Goal: Book appointment/travel/reservation

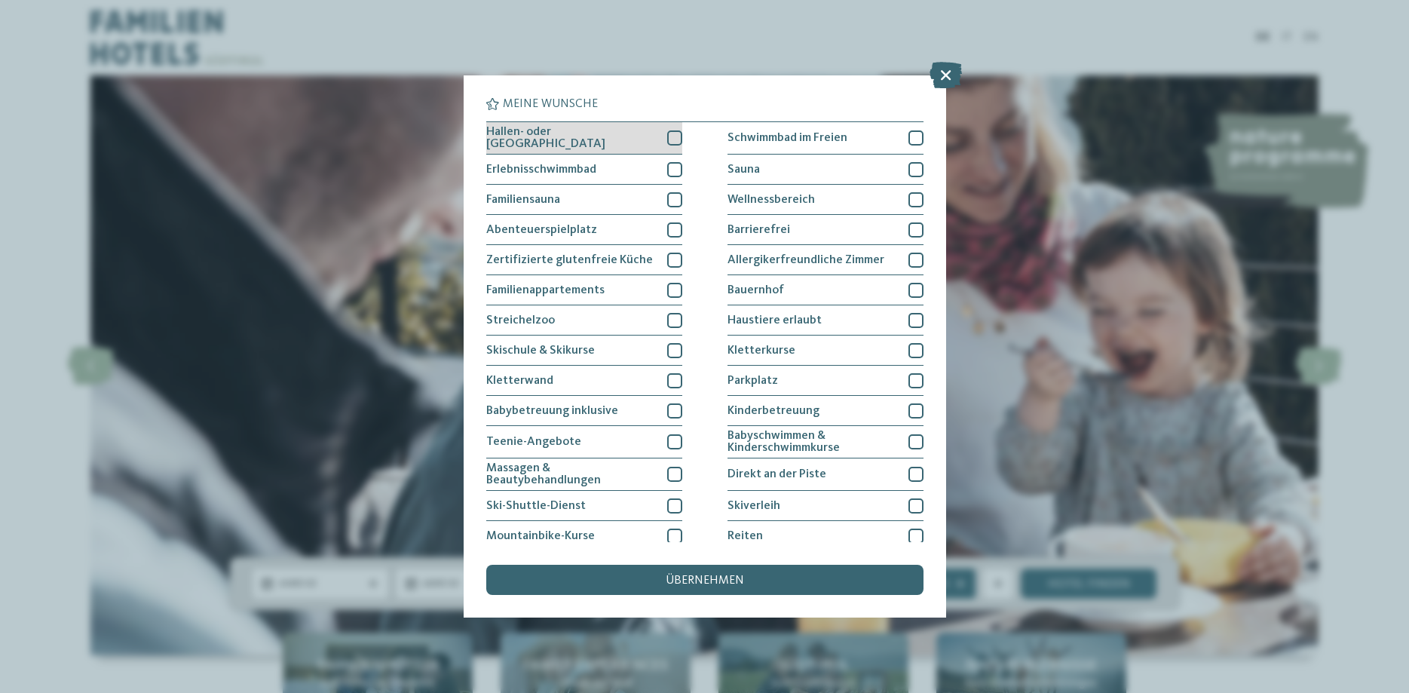
scroll to position [231, 0]
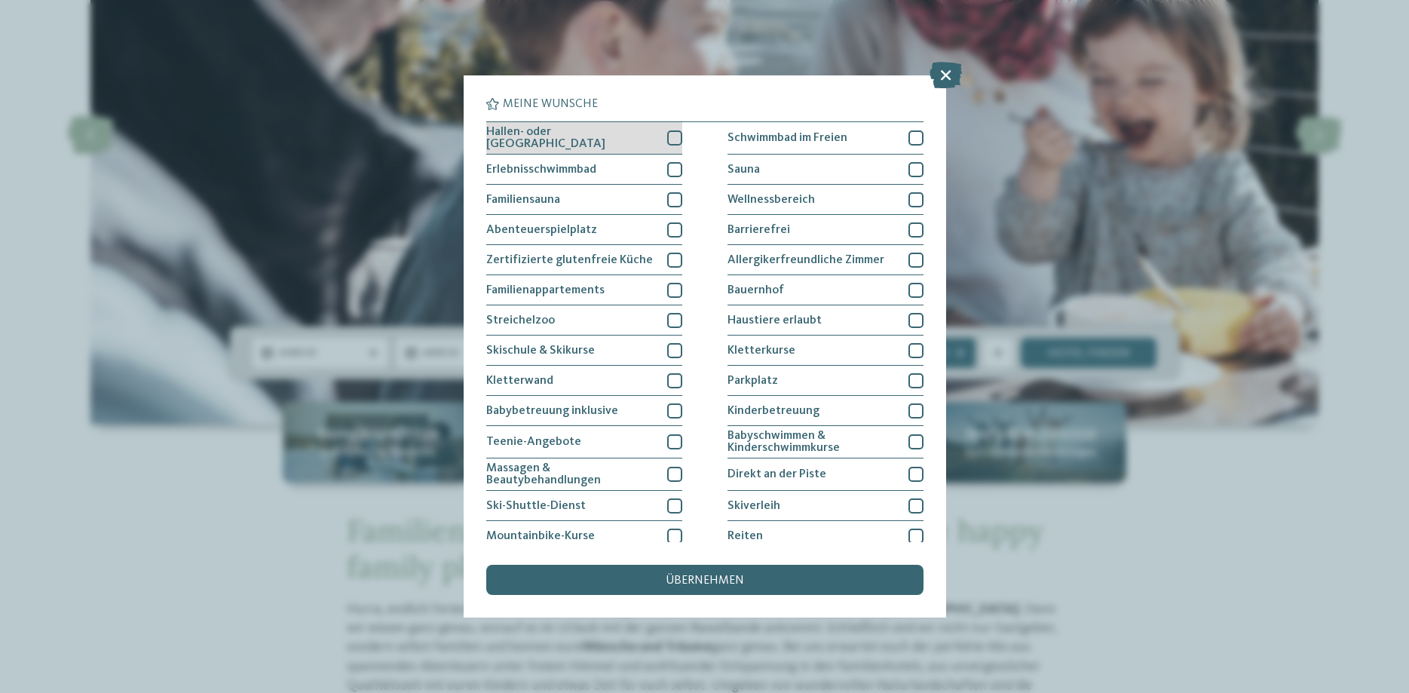
click at [675, 137] on div at bounding box center [674, 137] width 15 height 15
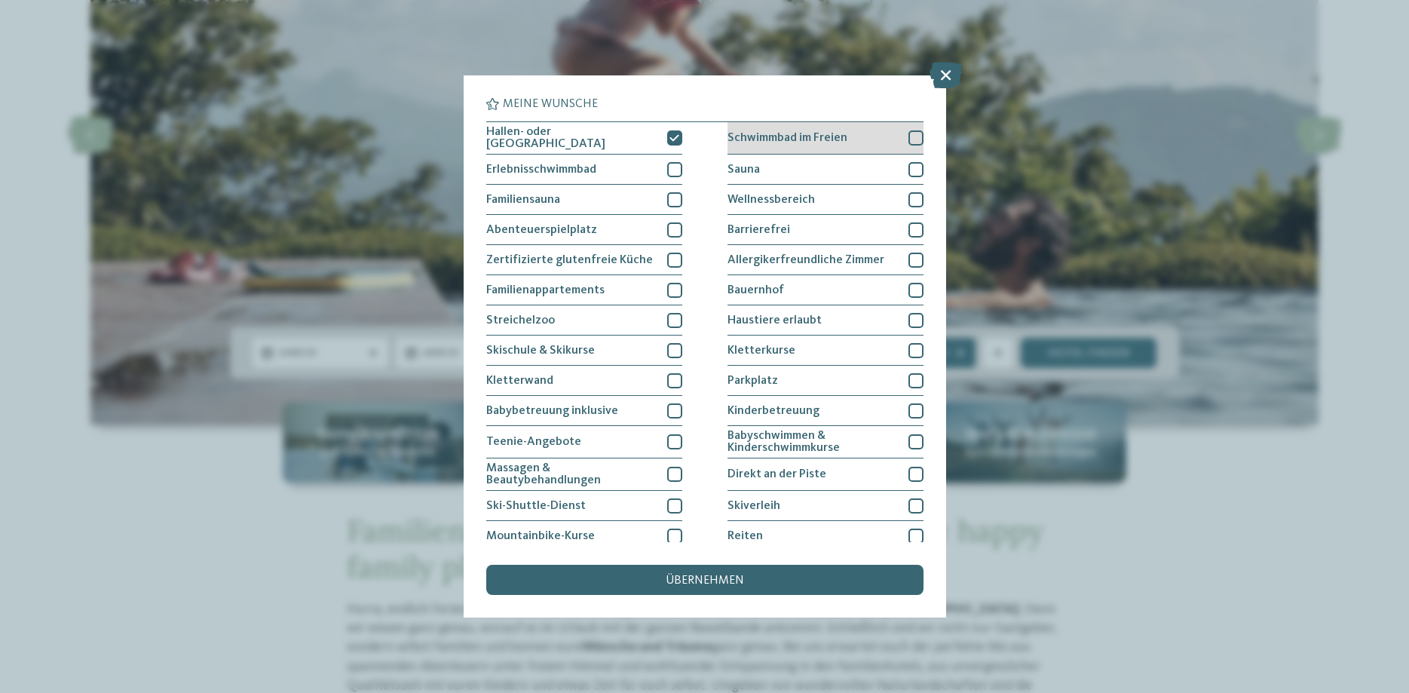
click at [911, 142] on div at bounding box center [915, 137] width 15 height 15
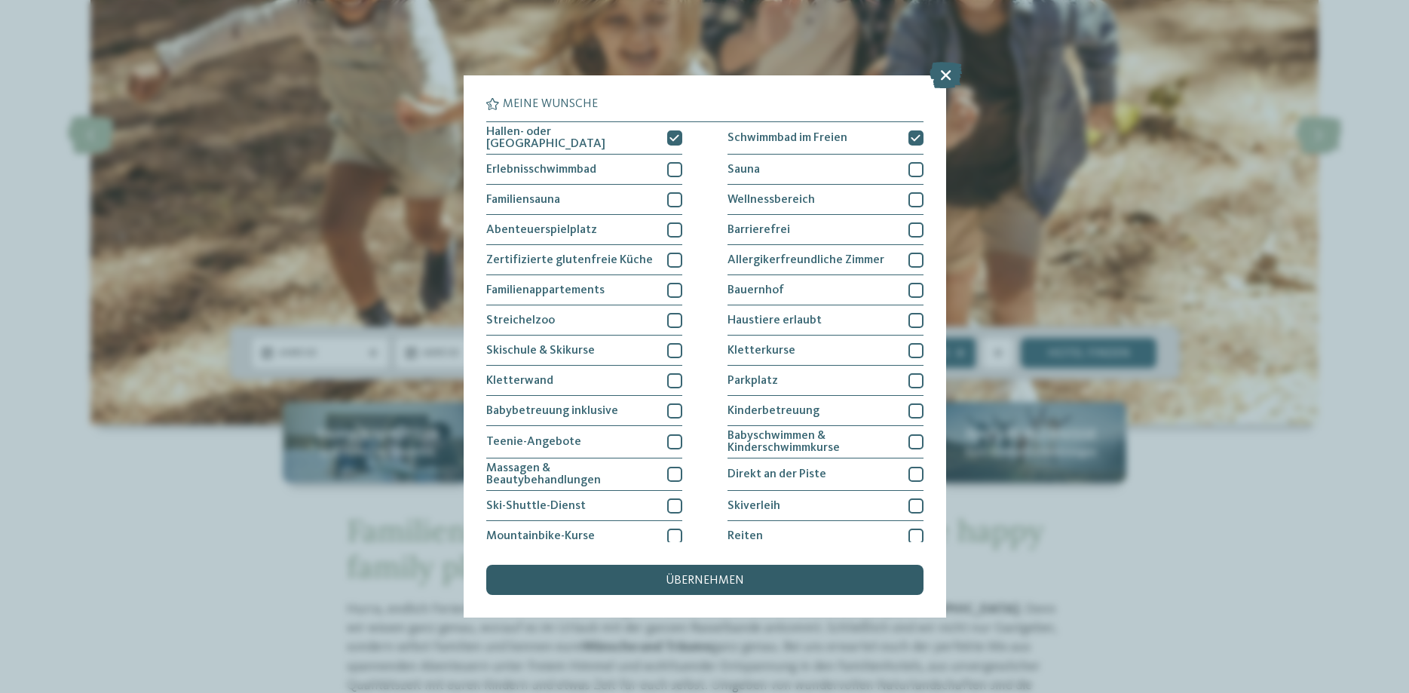
click at [773, 580] on div "übernehmen" at bounding box center [704, 580] width 437 height 30
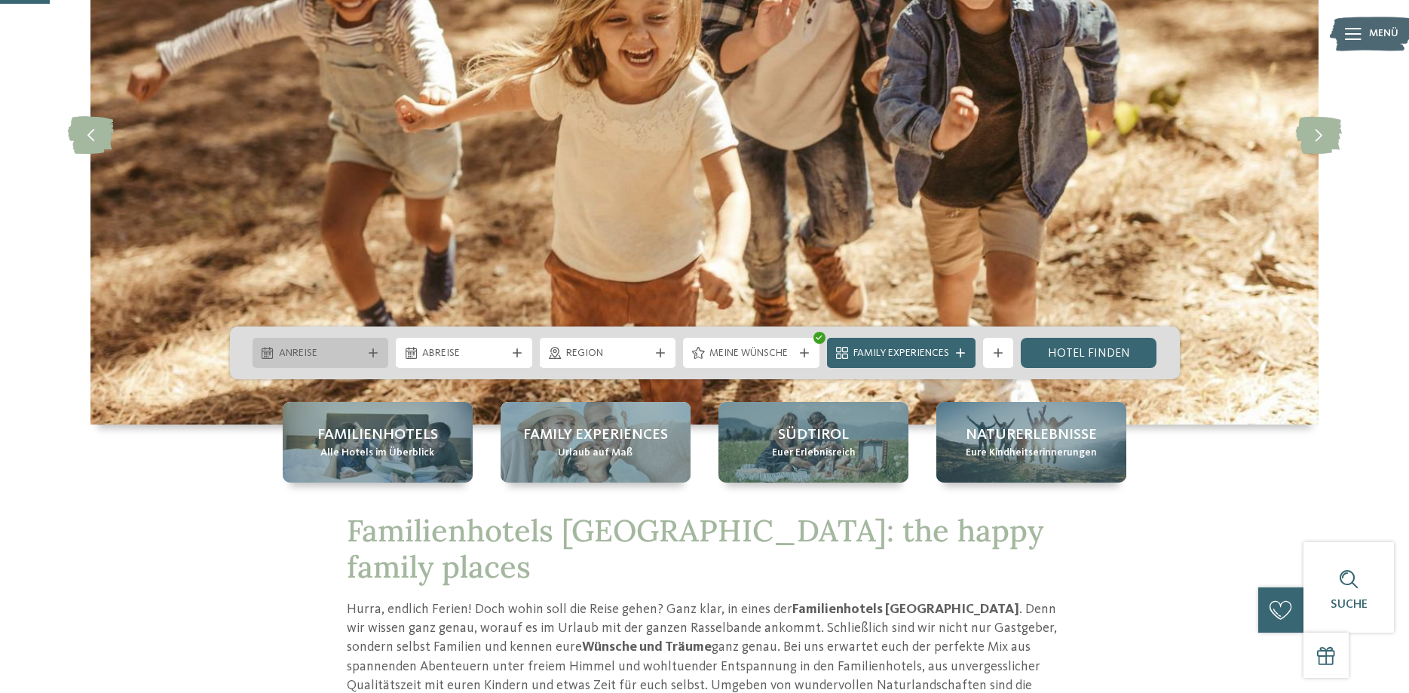
click at [344, 360] on span "Anreise" at bounding box center [321, 353] width 84 height 15
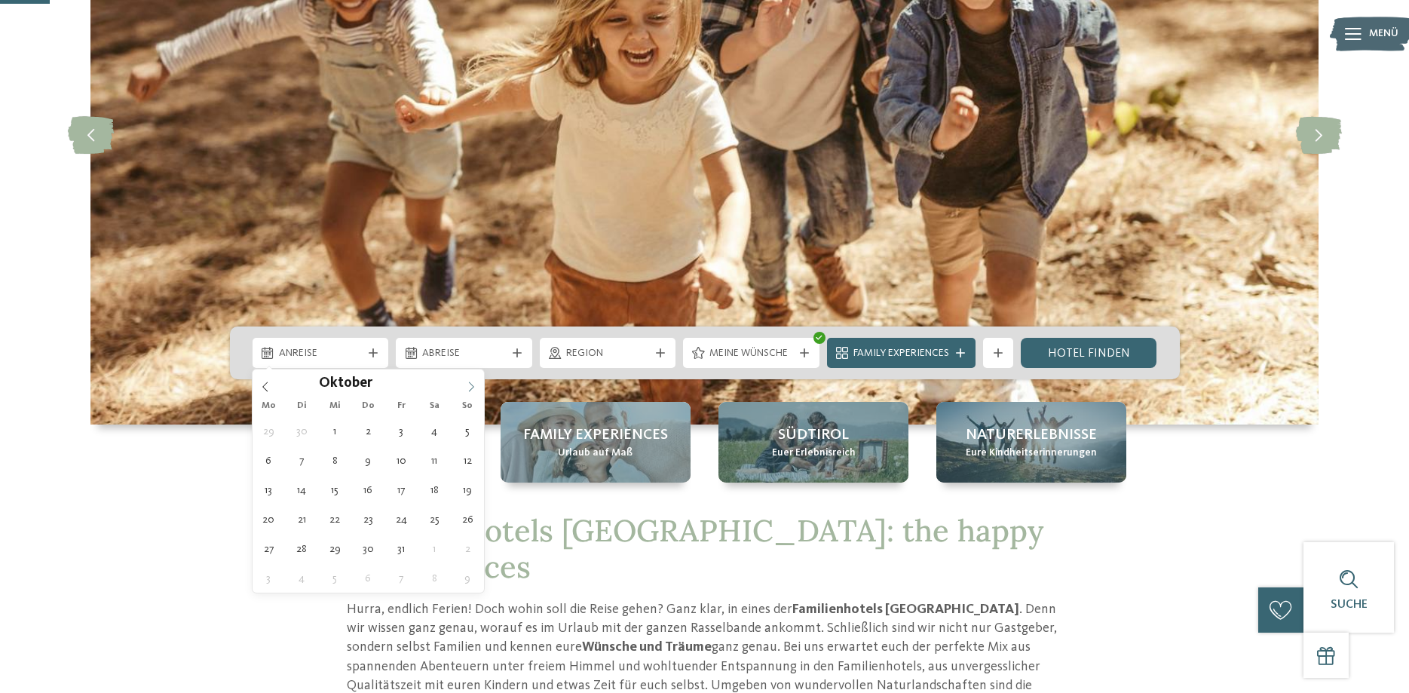
click at [476, 389] on icon at bounding box center [471, 386] width 11 height 11
type input "****"
click at [476, 389] on icon at bounding box center [471, 386] width 11 height 11
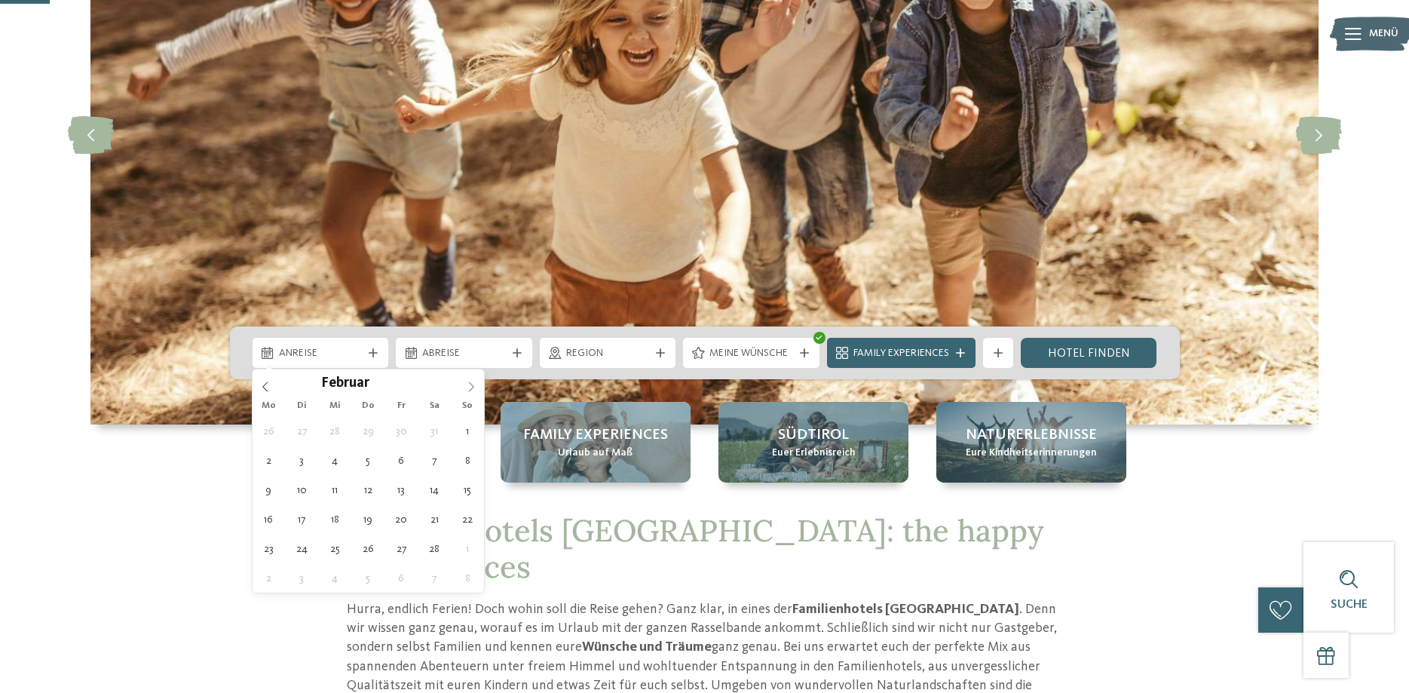
click at [476, 389] on icon at bounding box center [471, 386] width 11 height 11
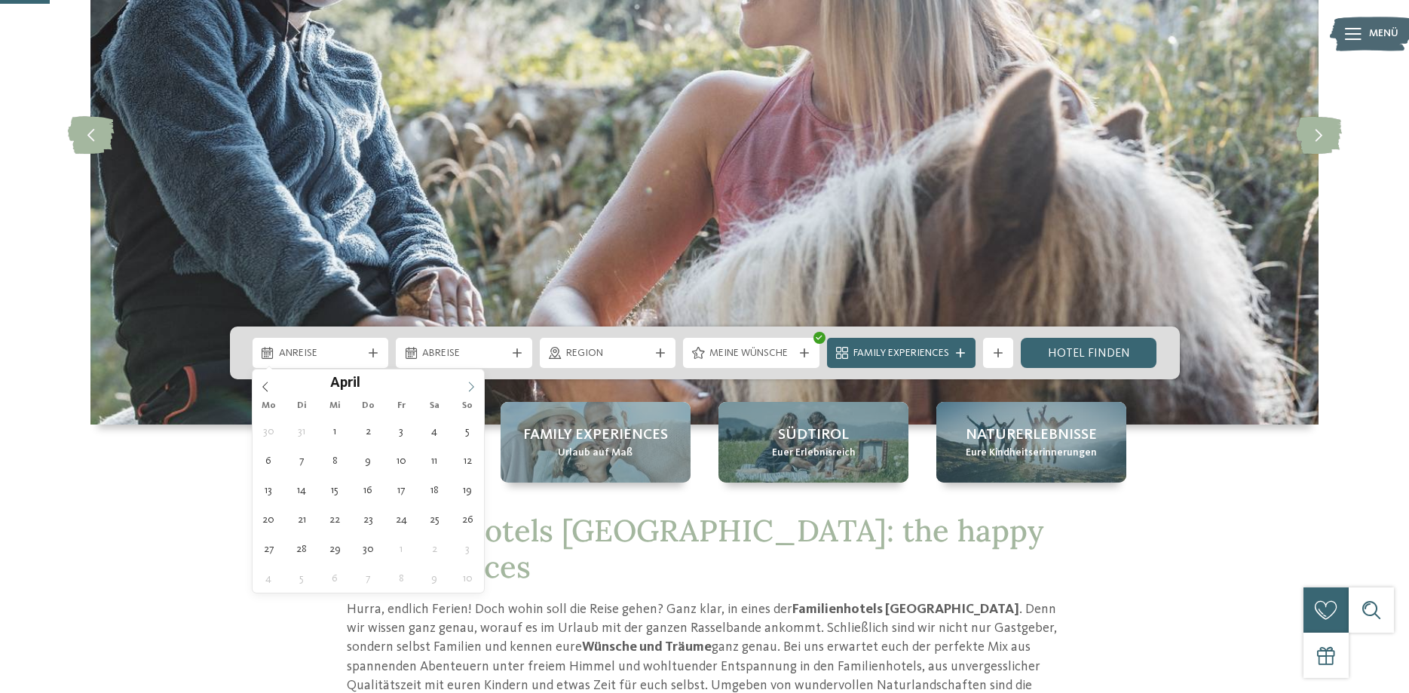
click at [476, 389] on icon at bounding box center [471, 386] width 11 height 11
type div "10.07.2026"
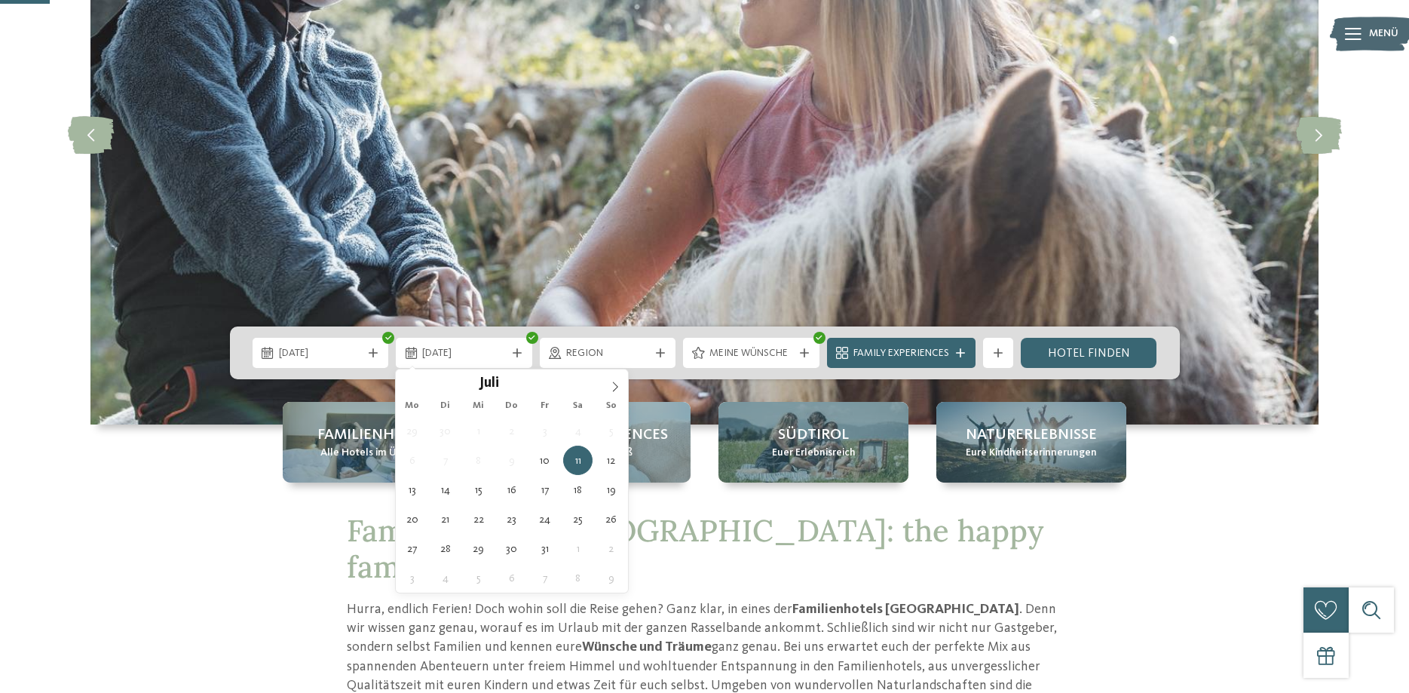
type input "****"
type div "19.07.2026"
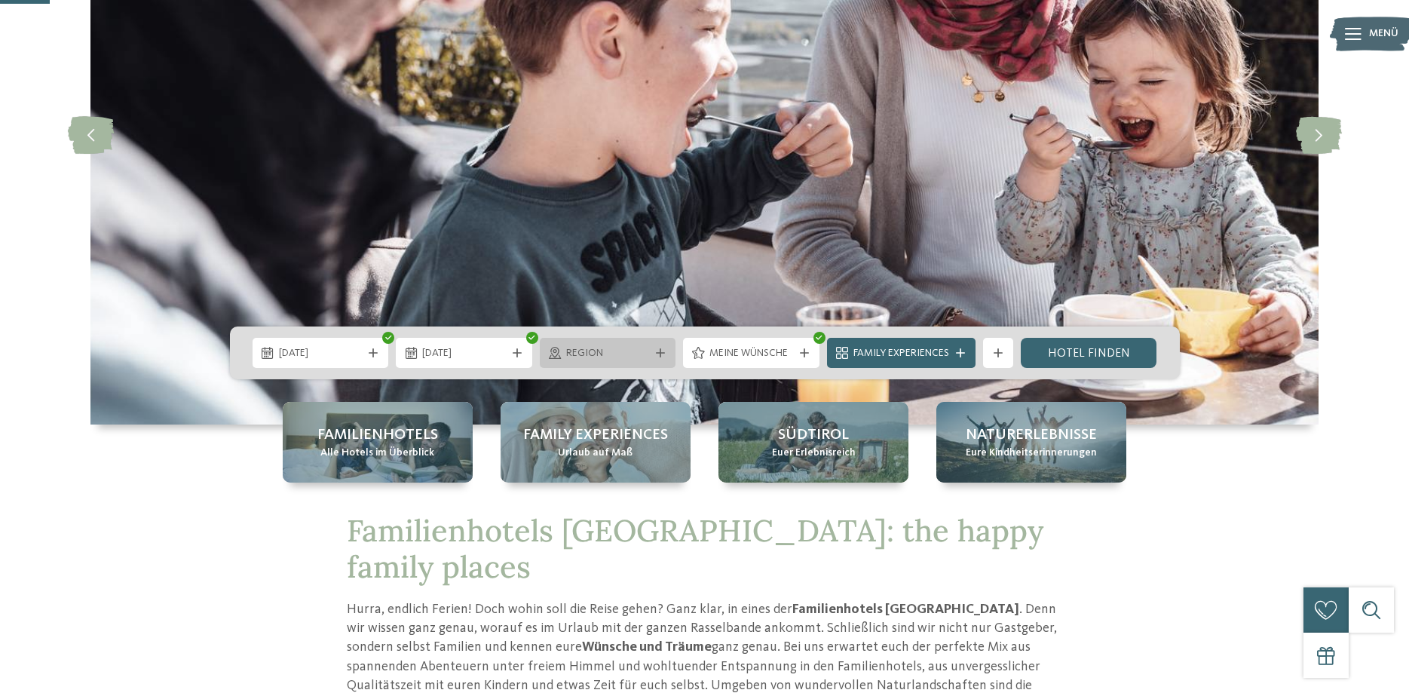
click at [668, 358] on div "Region" at bounding box center [608, 353] width 136 height 30
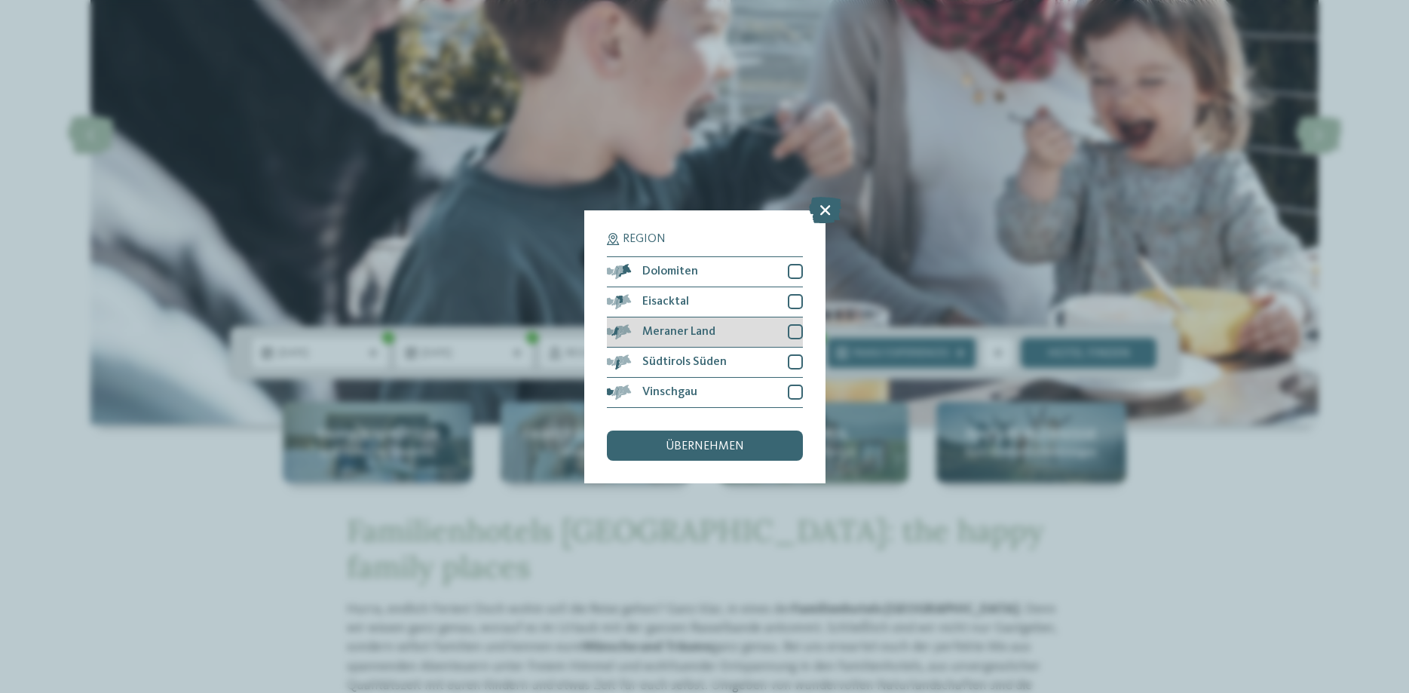
click at [796, 335] on div at bounding box center [795, 331] width 15 height 15
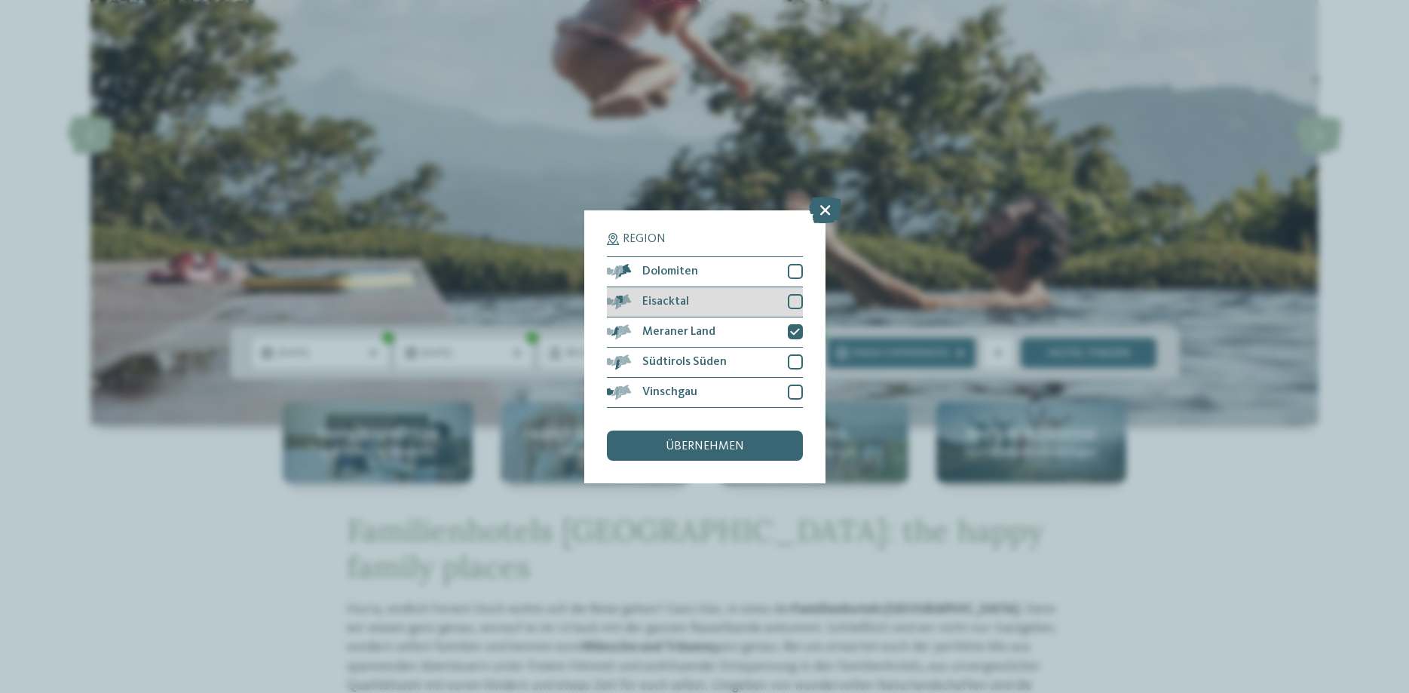
click at [798, 299] on div at bounding box center [795, 301] width 15 height 15
click at [798, 274] on div at bounding box center [795, 271] width 15 height 15
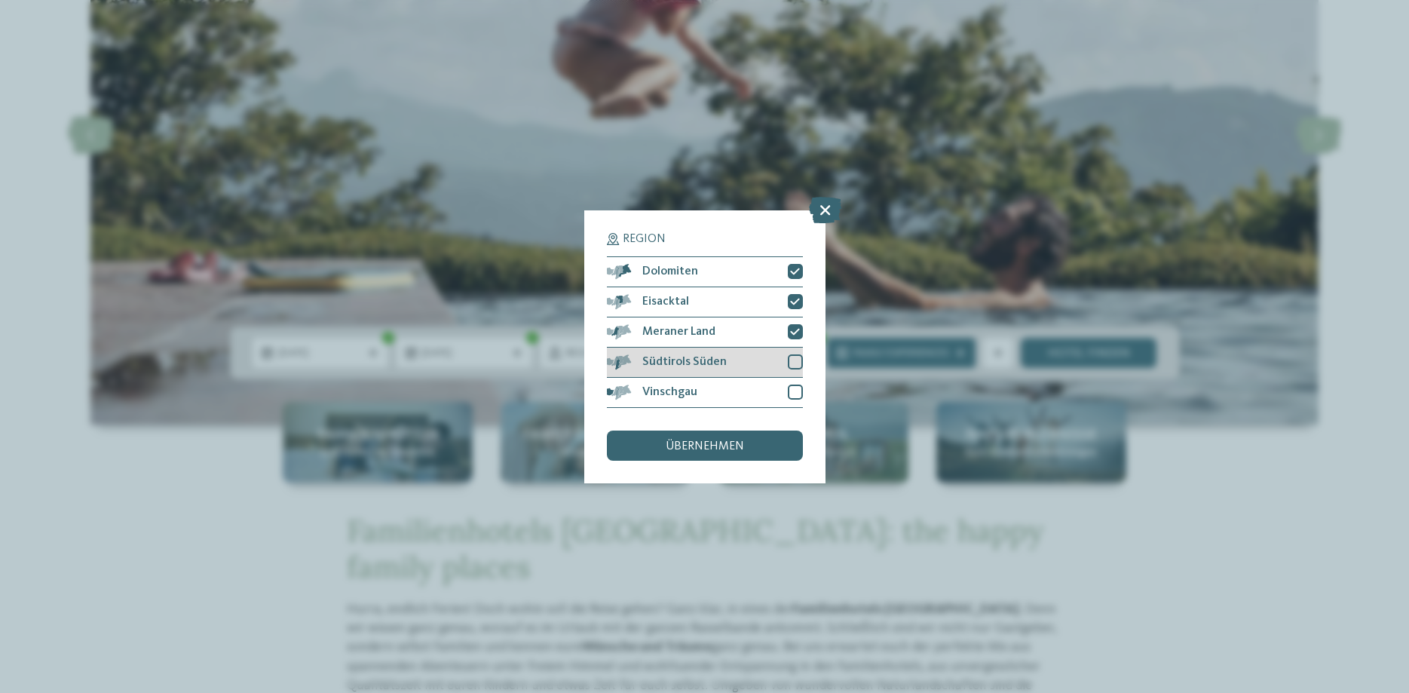
click at [798, 363] on div at bounding box center [795, 361] width 15 height 15
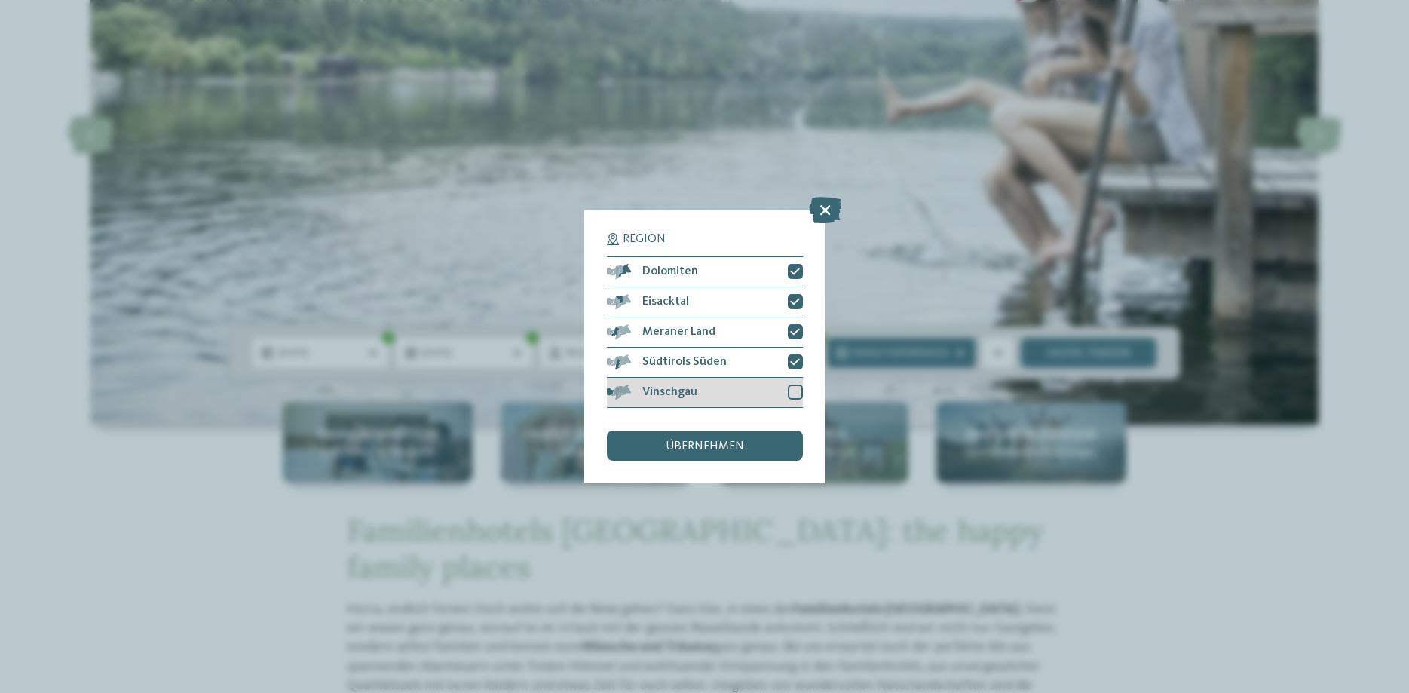
click at [793, 388] on div at bounding box center [795, 391] width 15 height 15
click at [761, 447] on div "übernehmen" at bounding box center [705, 445] width 196 height 30
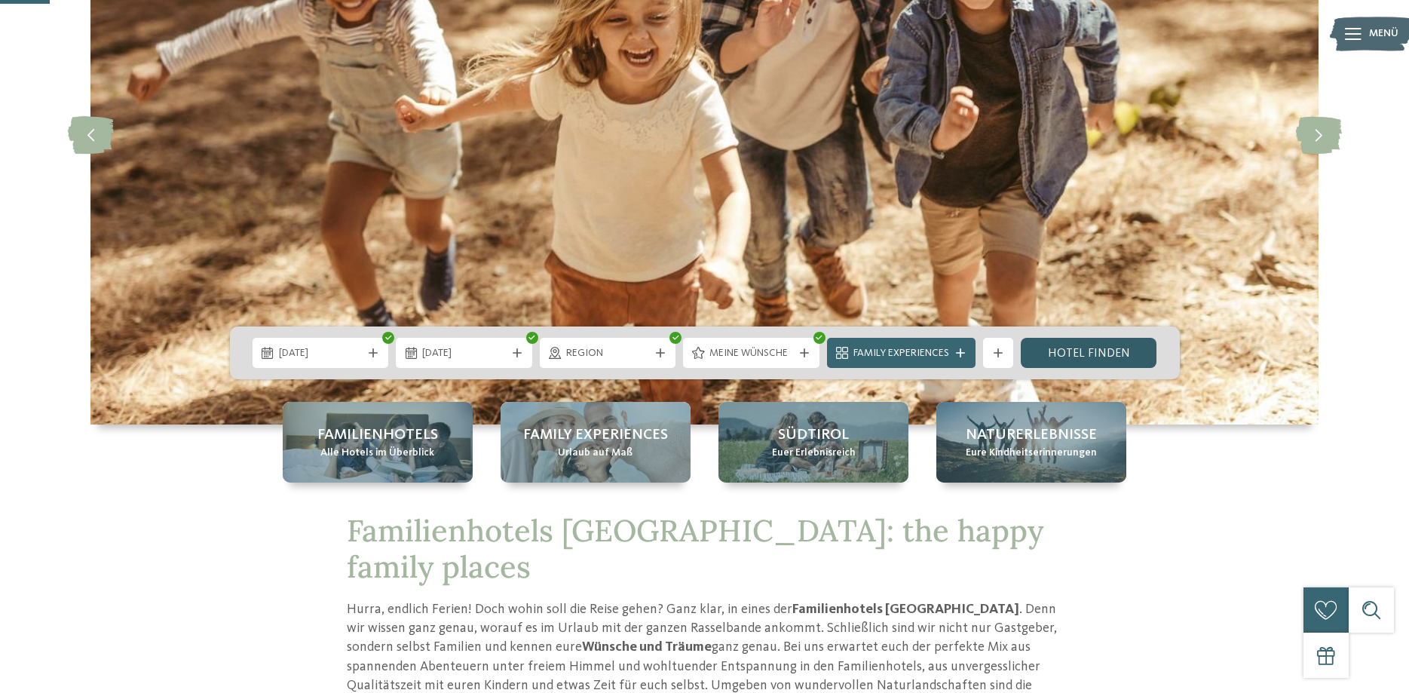
click at [1094, 349] on link "Hotel finden" at bounding box center [1089, 353] width 136 height 30
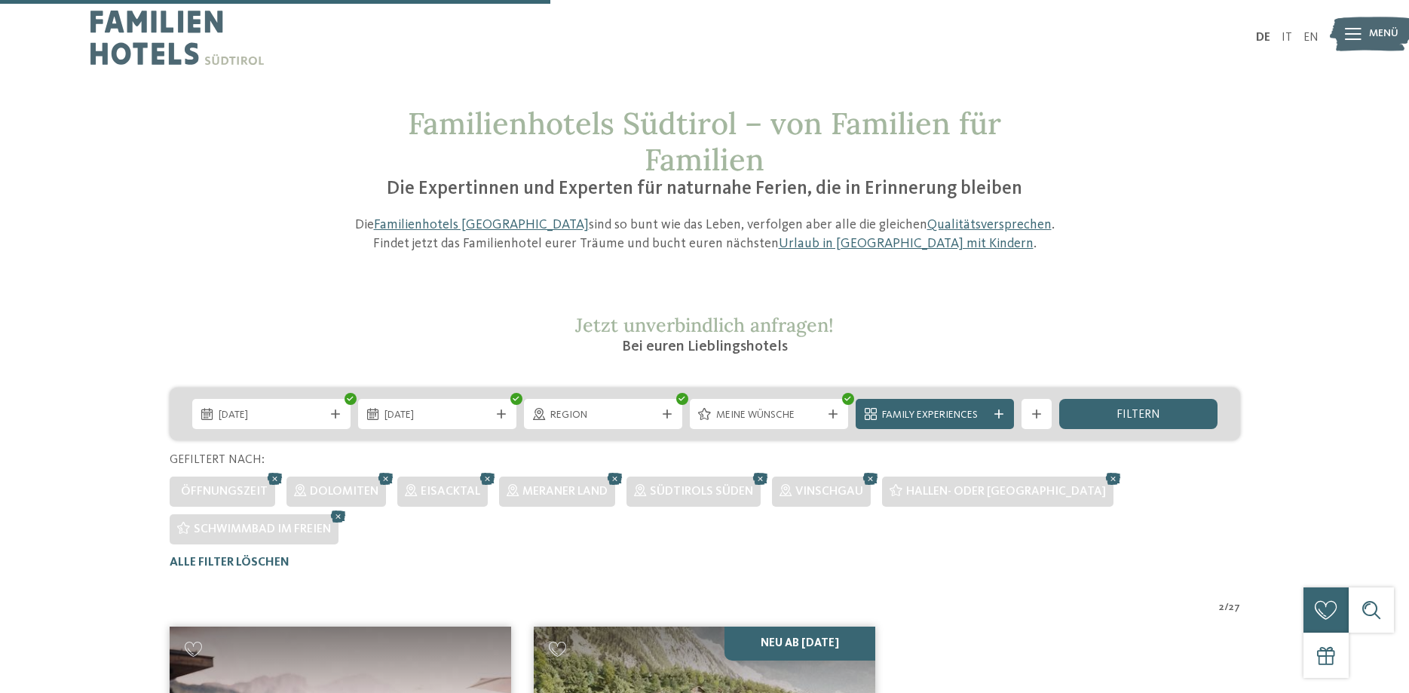
scroll to position [532, 0]
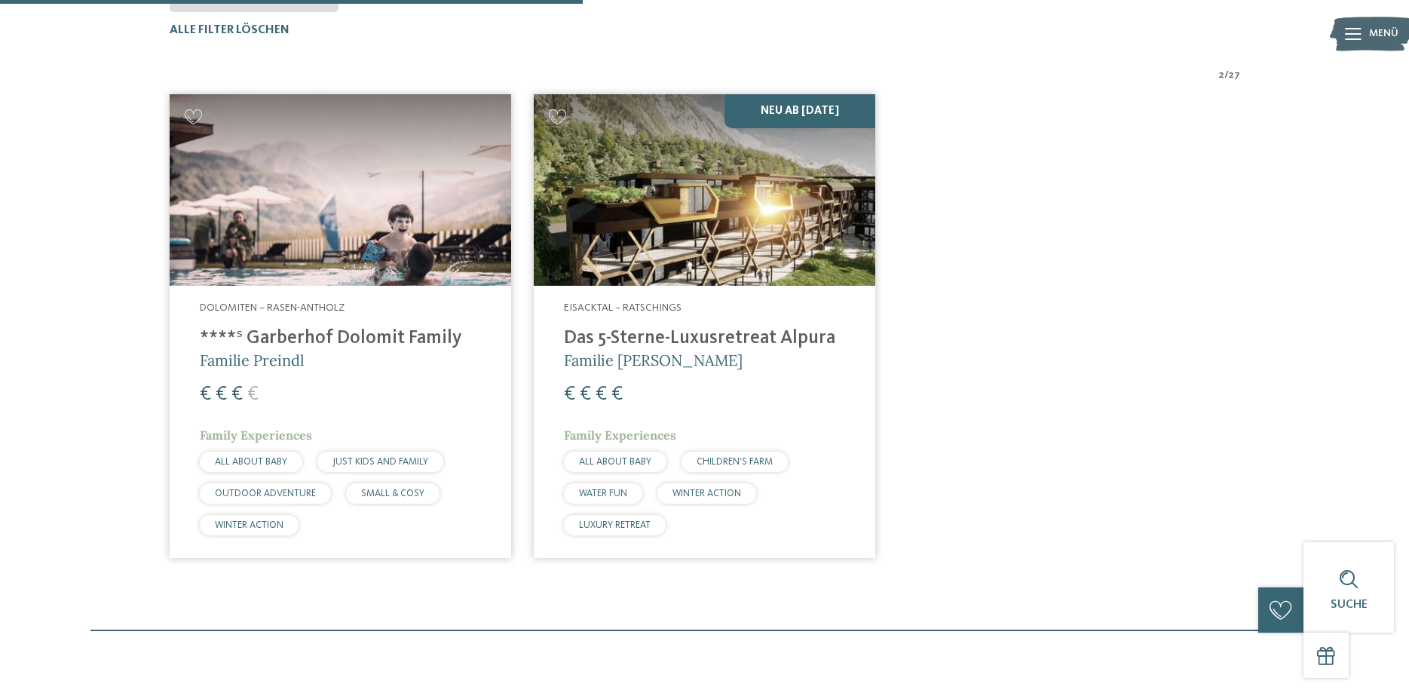
click at [335, 261] on img at bounding box center [340, 190] width 341 height 192
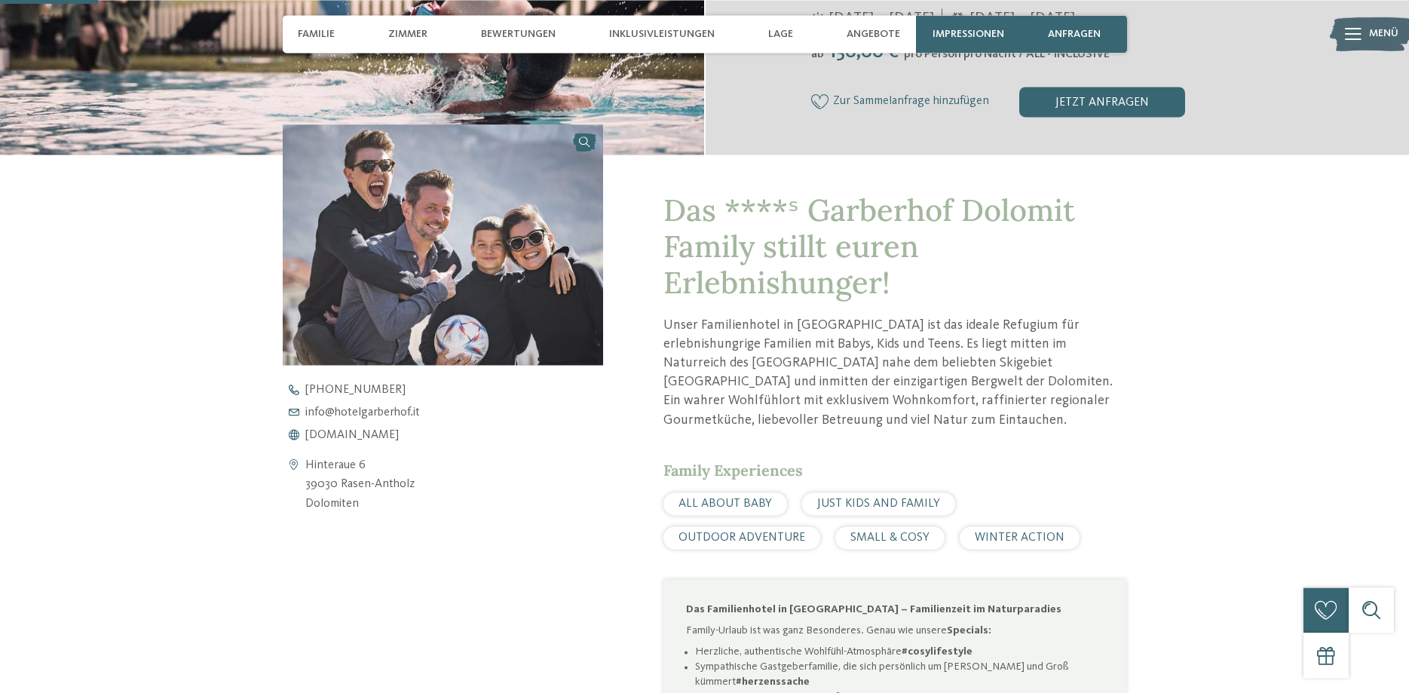
scroll to position [461, 0]
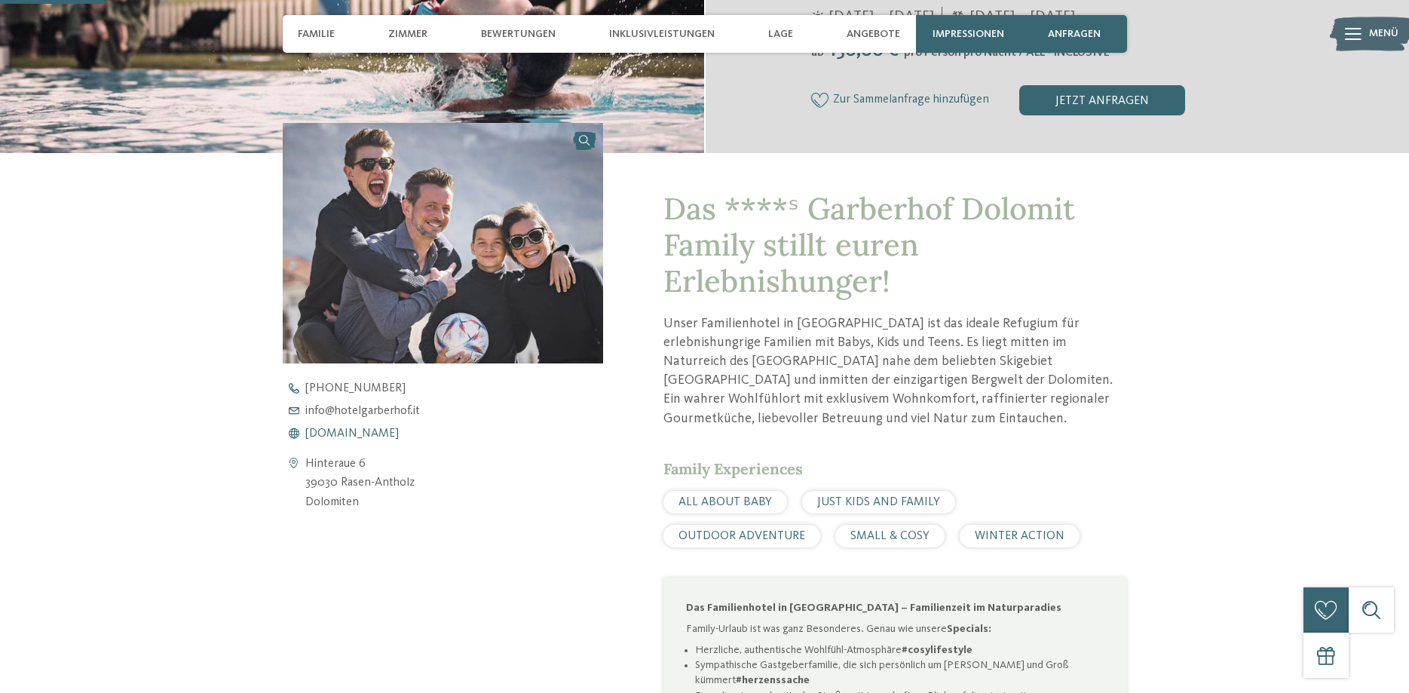
click at [414, 436] on link "[DOMAIN_NAME]" at bounding box center [456, 433] width 347 height 12
